Goal: Find specific page/section: Find specific page/section

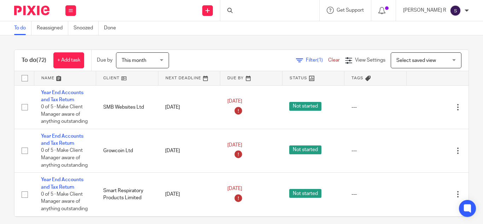
click at [265, 7] on div at bounding box center [269, 10] width 99 height 21
click at [281, 15] on input "Search" at bounding box center [267, 11] width 64 height 6
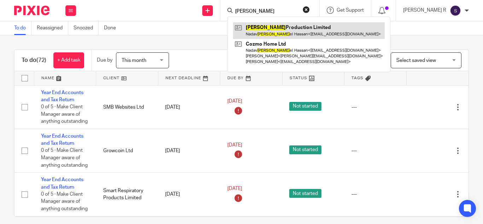
type input "raffa"
click at [294, 28] on link at bounding box center [309, 30] width 152 height 16
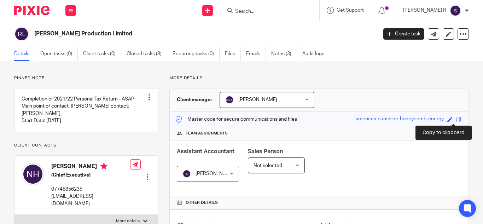
click at [456, 118] on span at bounding box center [458, 119] width 5 height 5
